Goal: Transaction & Acquisition: Purchase product/service

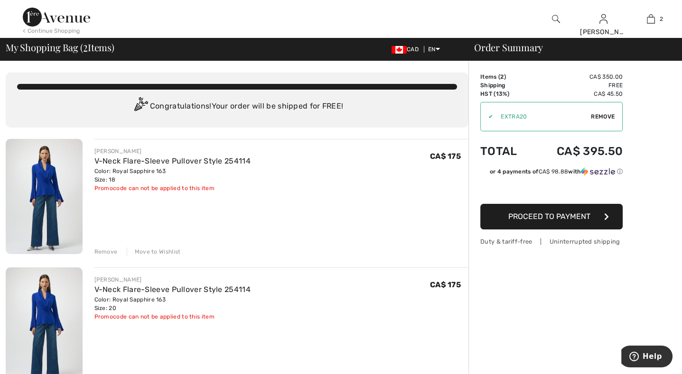
click at [105, 253] on div "Remove" at bounding box center [105, 252] width 23 height 9
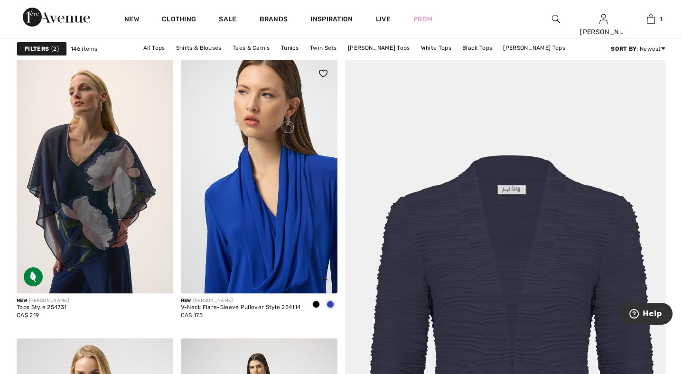
click at [283, 288] on img at bounding box center [259, 176] width 157 height 235
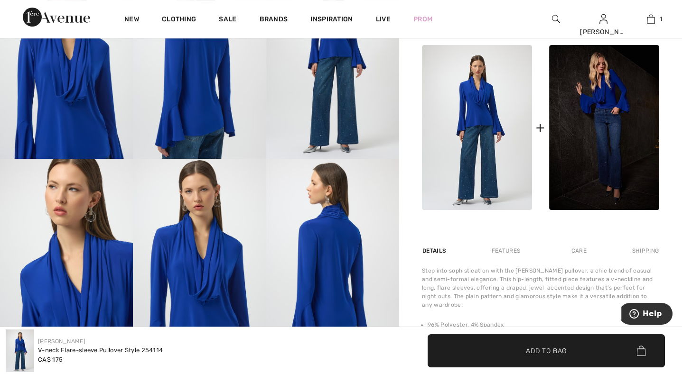
scroll to position [417, 0]
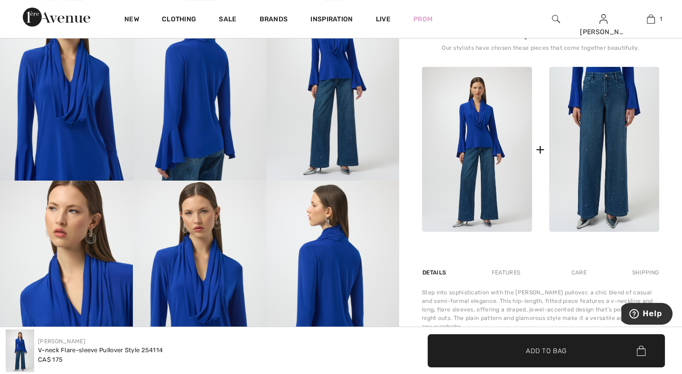
click at [614, 191] on img at bounding box center [604, 150] width 110 height 166
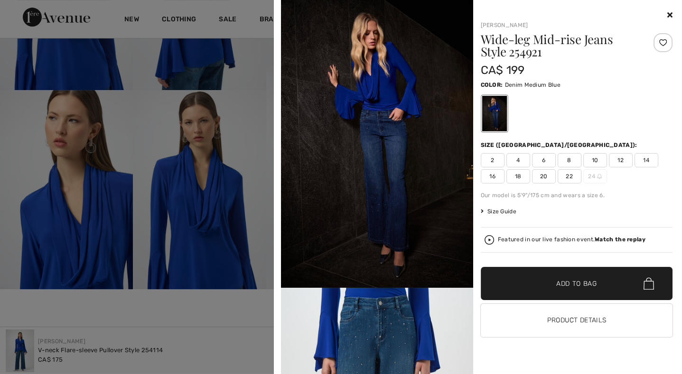
scroll to position [486, 0]
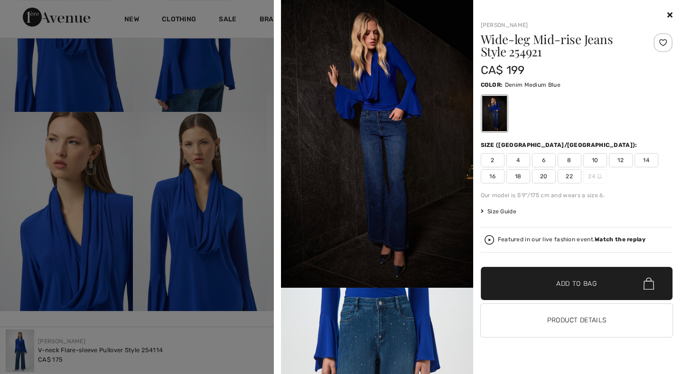
click at [669, 16] on icon at bounding box center [669, 15] width 5 height 8
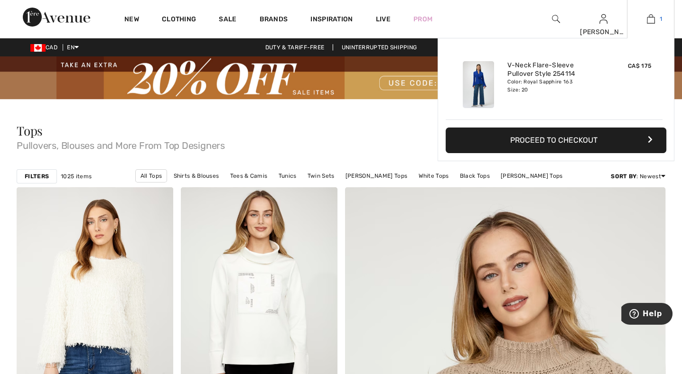
click at [655, 24] on link "1" at bounding box center [650, 18] width 46 height 11
click at [528, 84] on div "Color: Royal Sapphire 163 Size: 20" at bounding box center [553, 85] width 93 height 15
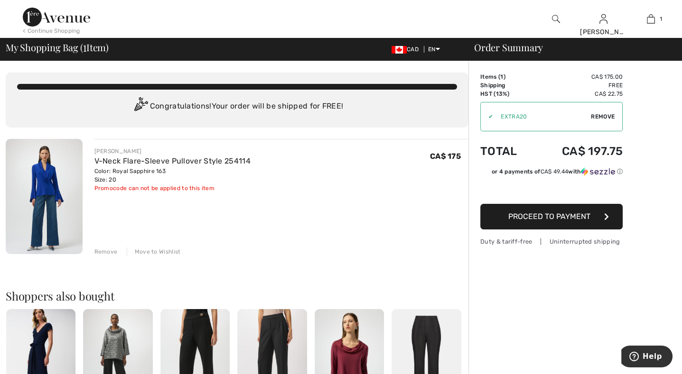
click at [101, 250] on div "Remove" at bounding box center [105, 252] width 23 height 9
